Goal: Navigation & Orientation: Find specific page/section

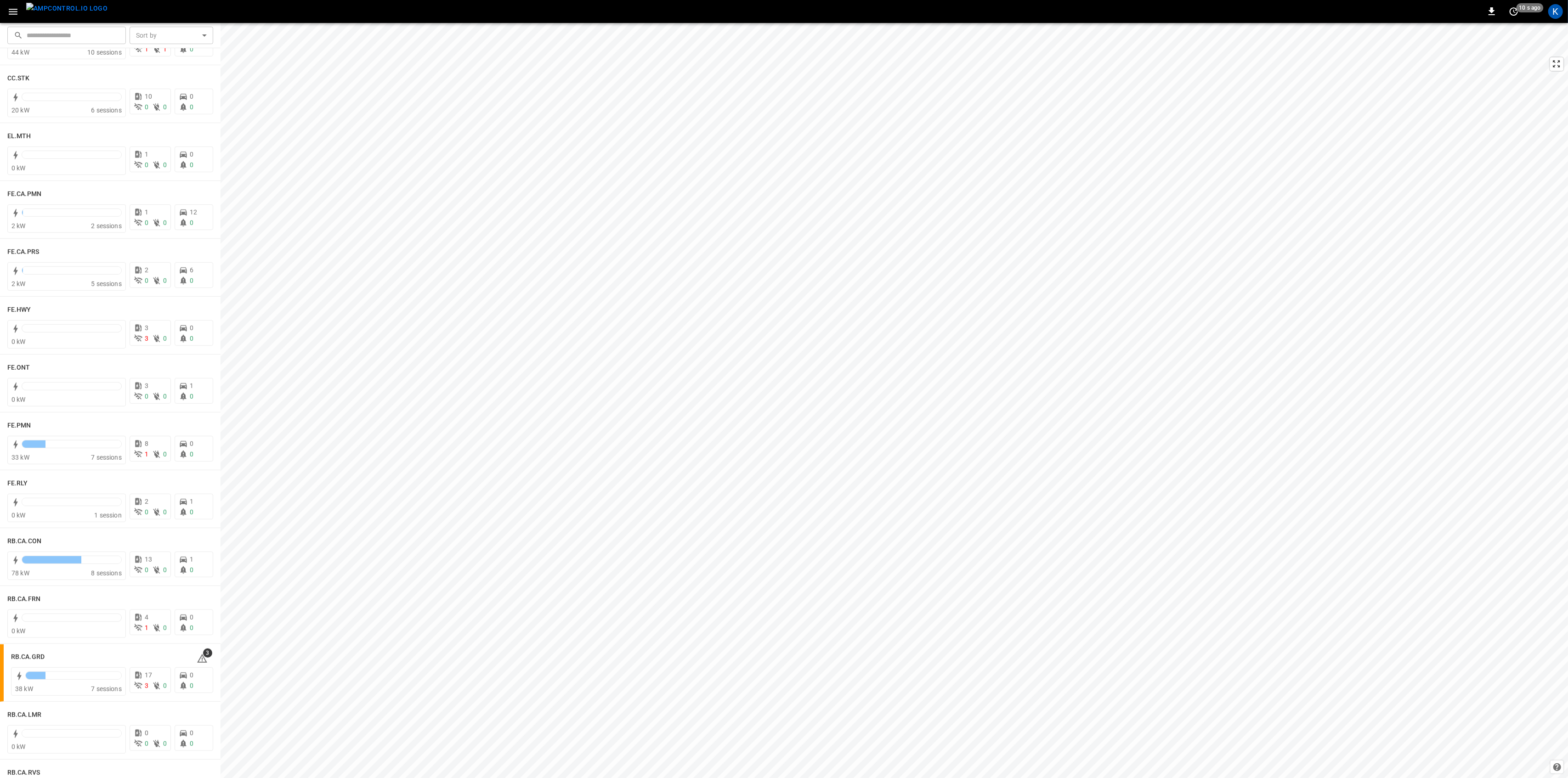
scroll to position [857, 0]
click at [74, 553] on div "RB.CA.GRD" at bounding box center [98, 549] width 175 height 11
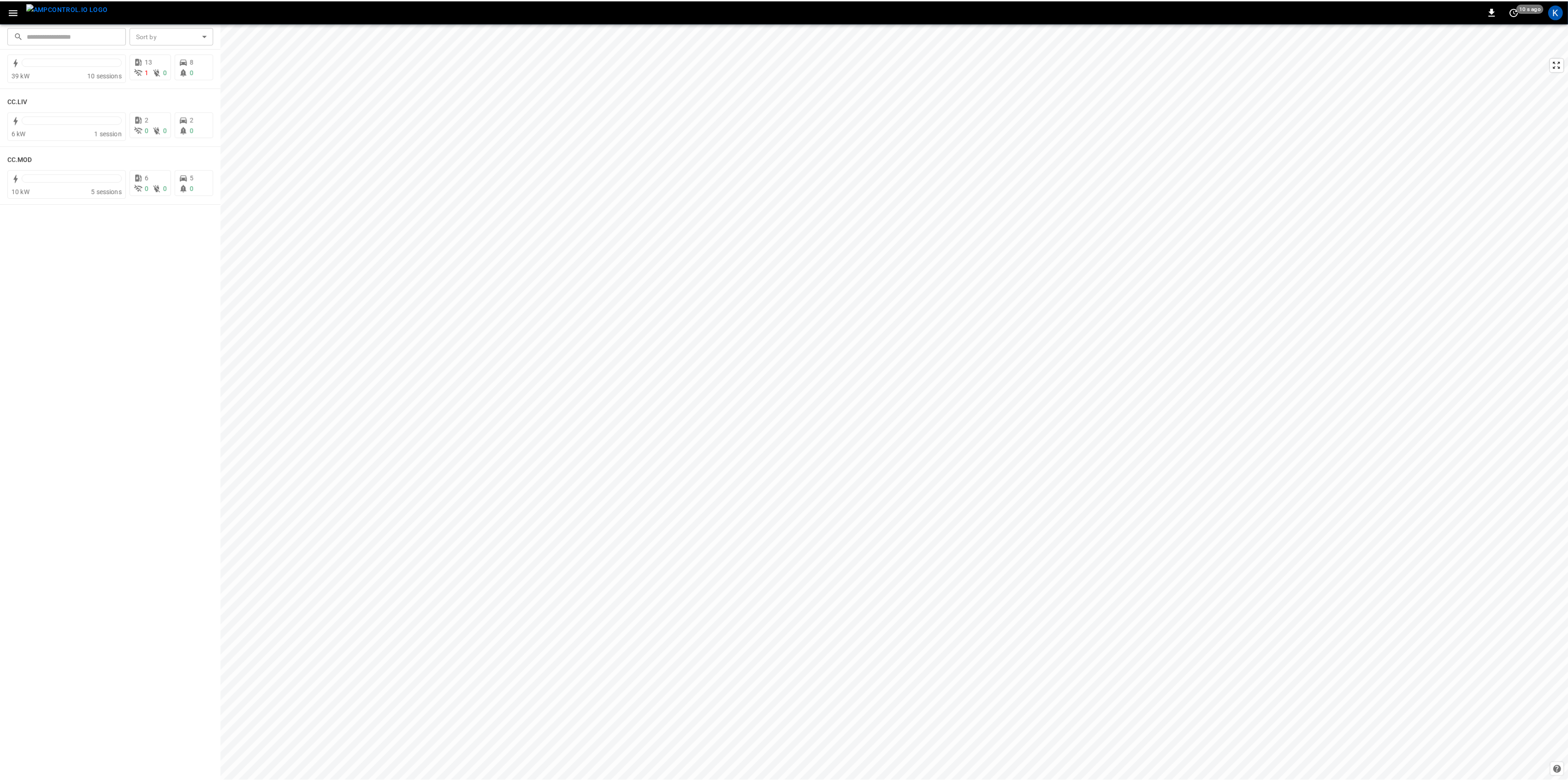
scroll to position [0, 0]
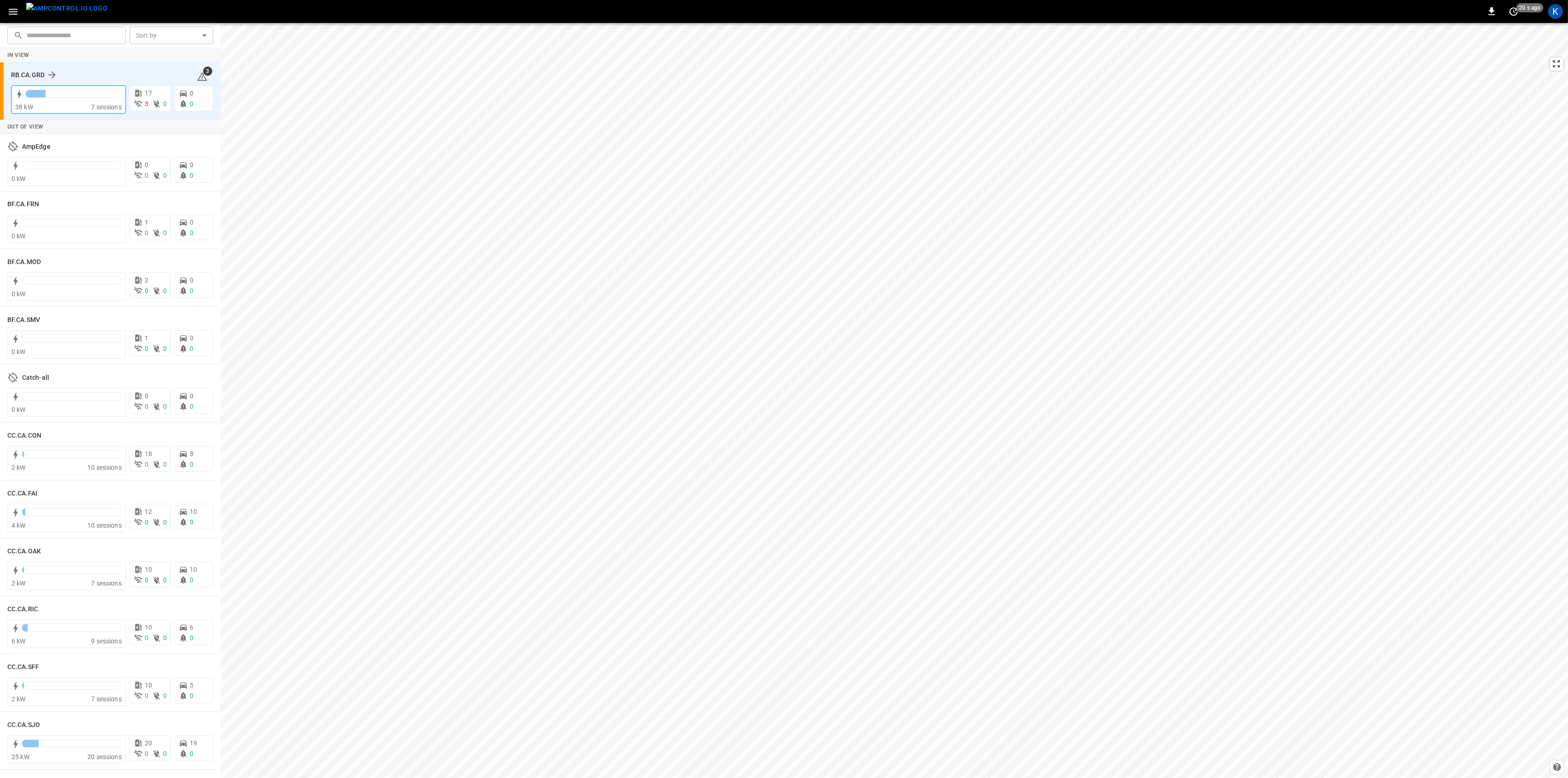
click at [81, 105] on div "38 kW" at bounding box center [53, 107] width 76 height 9
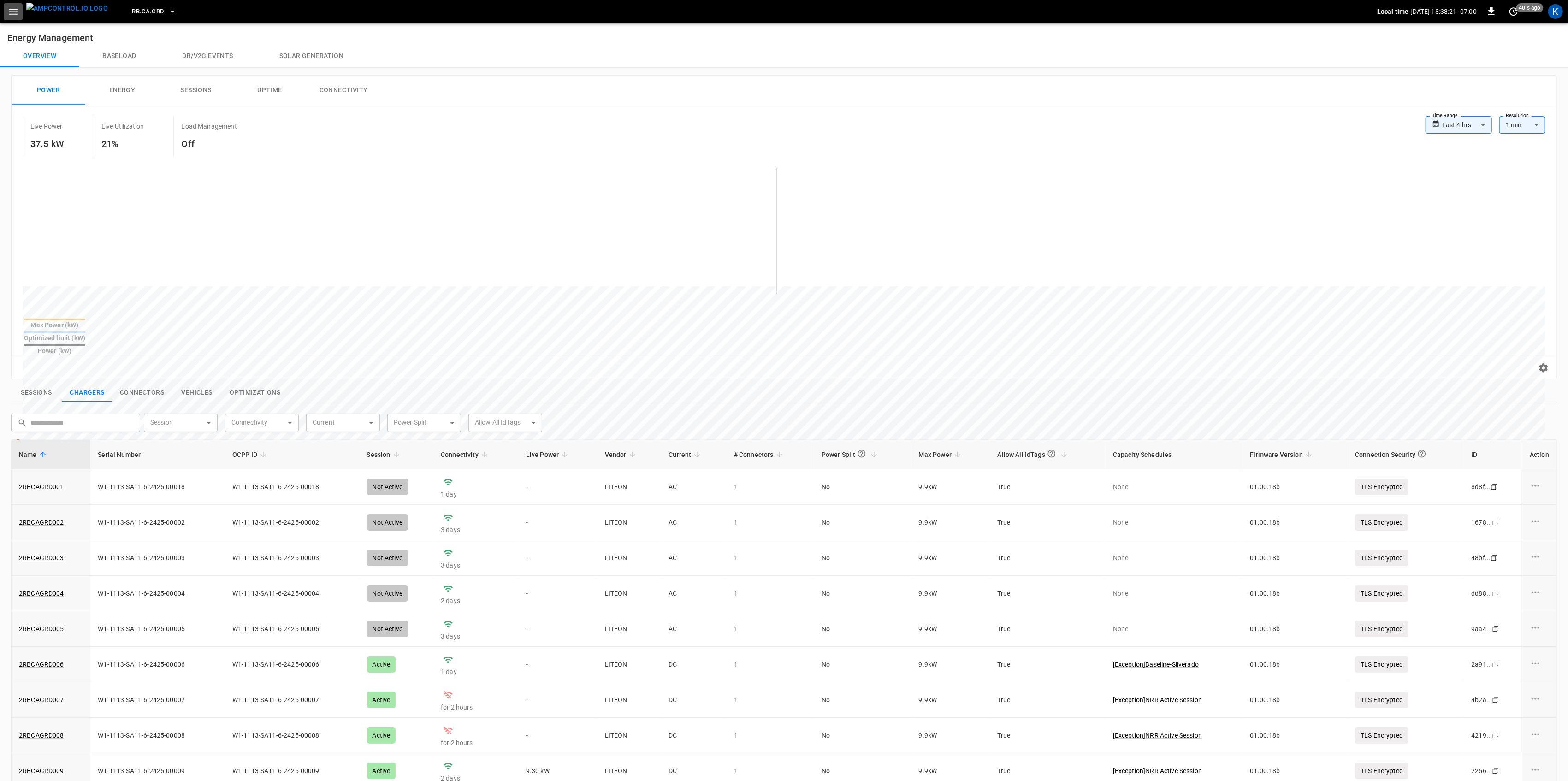
click at [13, 15] on icon "button" at bounding box center [13, 11] width 11 height 11
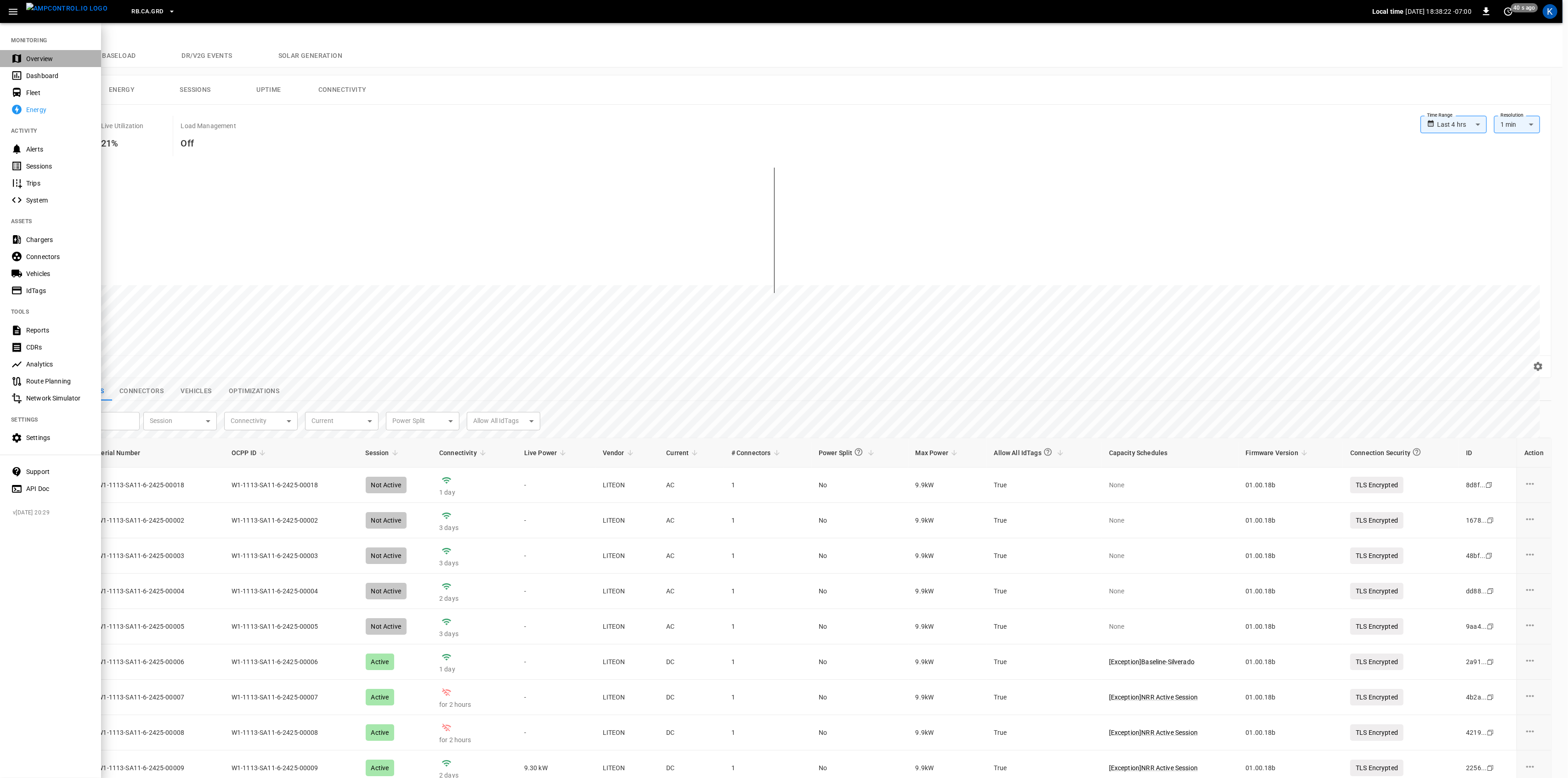
click at [28, 55] on div "Overview" at bounding box center [58, 59] width 64 height 9
